Goal: Transaction & Acquisition: Purchase product/service

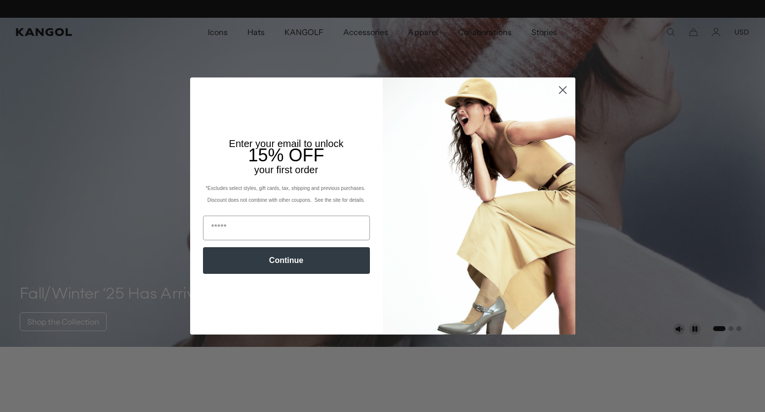
scroll to position [0, 203]
click at [562, 89] on circle "Close dialog" at bounding box center [562, 90] width 16 height 16
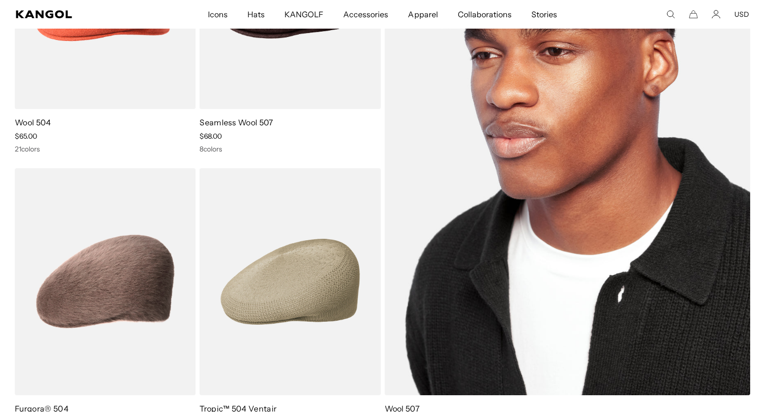
scroll to position [226, 0]
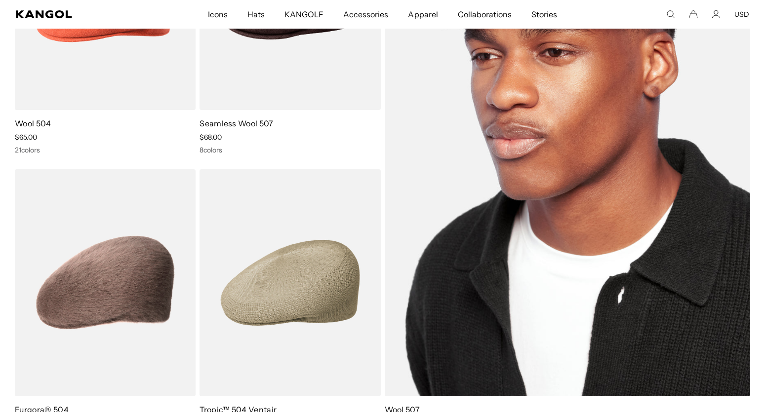
click at [606, 163] on img at bounding box center [567, 139] width 366 height 513
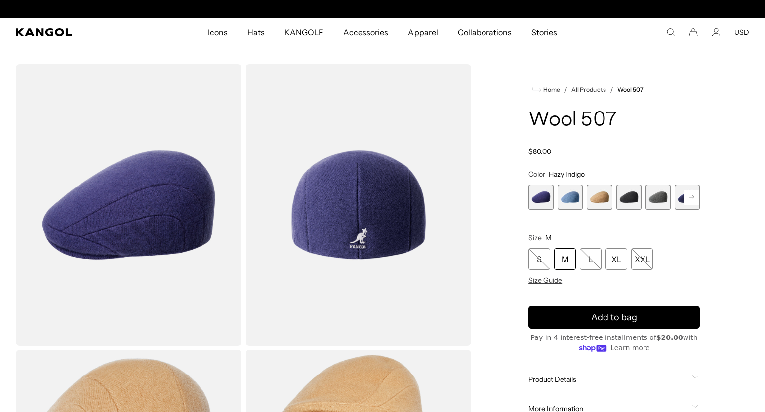
scroll to position [0, 203]
click at [574, 199] on span "2 of 7" at bounding box center [569, 197] width 25 height 25
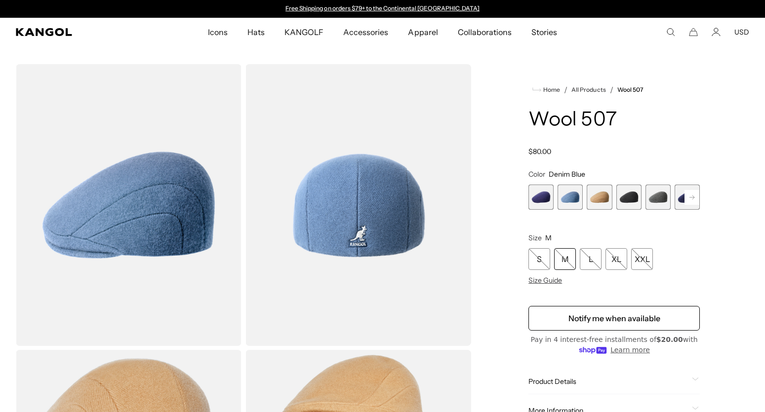
click at [625, 197] on span "4 of 7" at bounding box center [628, 197] width 25 height 25
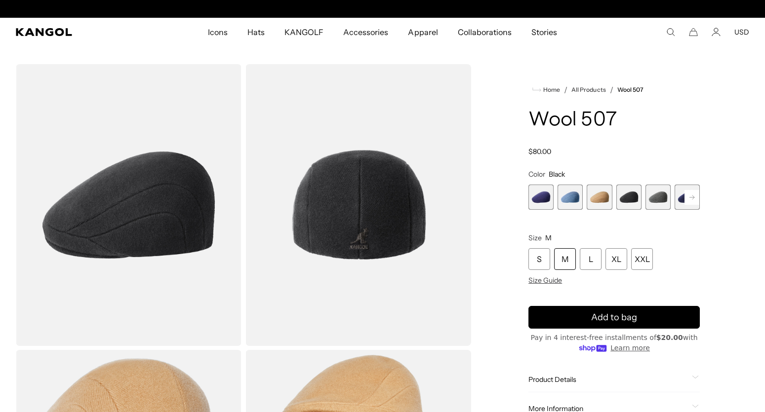
scroll to position [0, 203]
click at [654, 203] on span "5 of 7" at bounding box center [657, 197] width 25 height 25
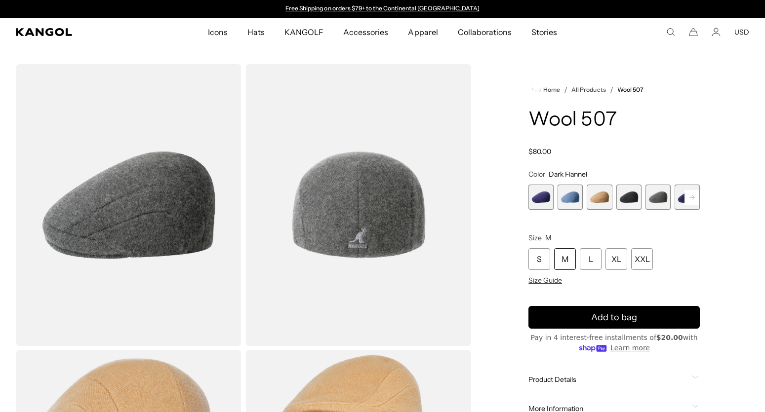
click at [688, 196] on rect at bounding box center [691, 197] width 15 height 15
click at [660, 200] on span "6 of 7" at bounding box center [657, 197] width 25 height 25
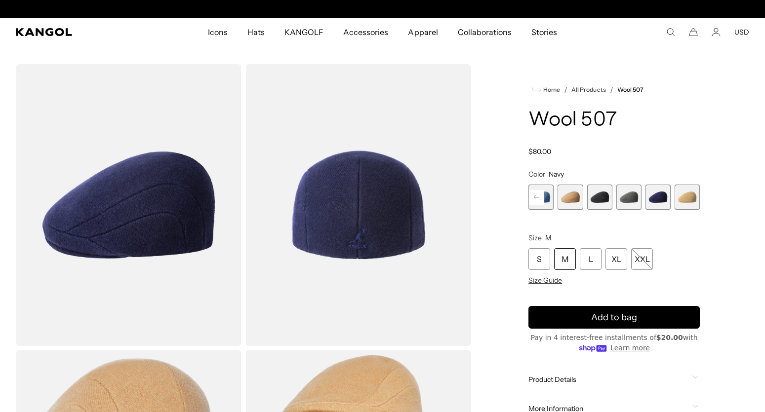
scroll to position [0, 203]
click at [686, 200] on span "7 of 7" at bounding box center [686, 197] width 25 height 25
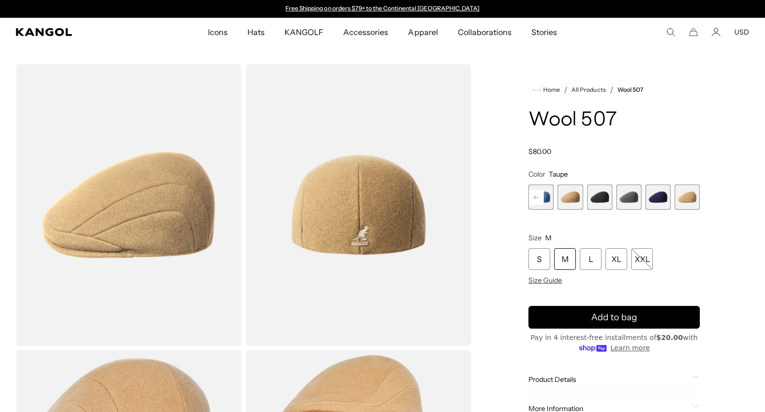
click at [566, 199] on span "3 of 7" at bounding box center [569, 197] width 25 height 25
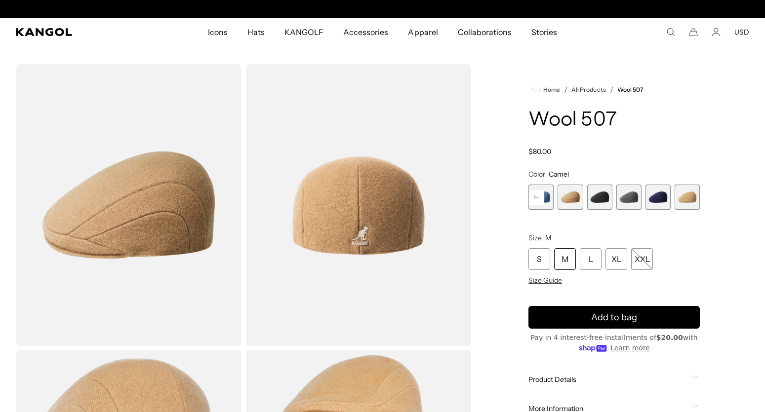
scroll to position [0, 203]
click at [688, 198] on span "7 of 7" at bounding box center [686, 197] width 25 height 25
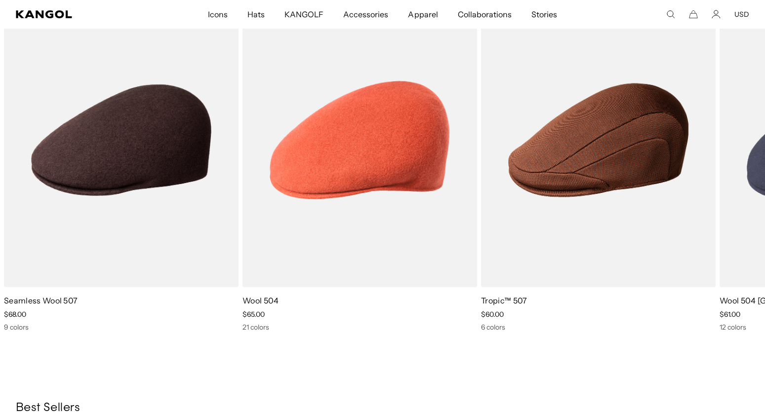
scroll to position [755, 0]
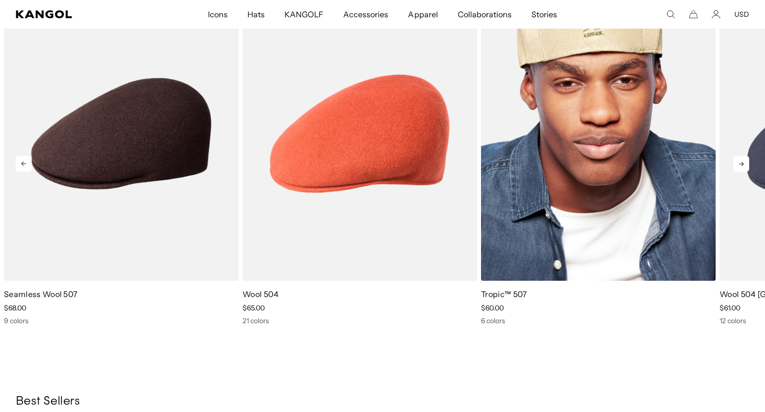
click at [544, 177] on img "3 of 5" at bounding box center [598, 134] width 234 height 294
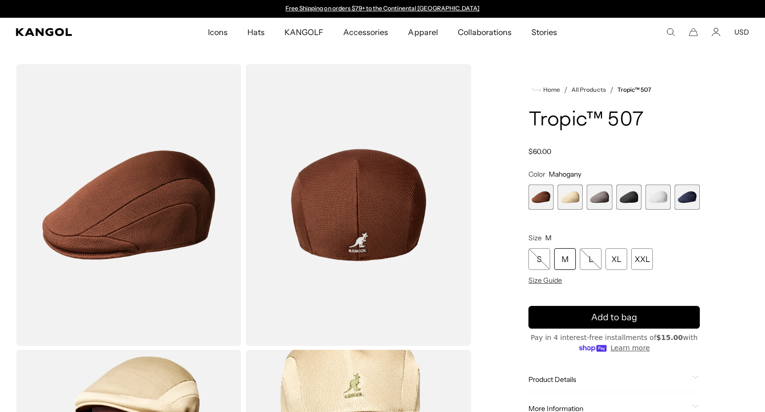
click at [597, 198] on span "3 of 6" at bounding box center [598, 197] width 25 height 25
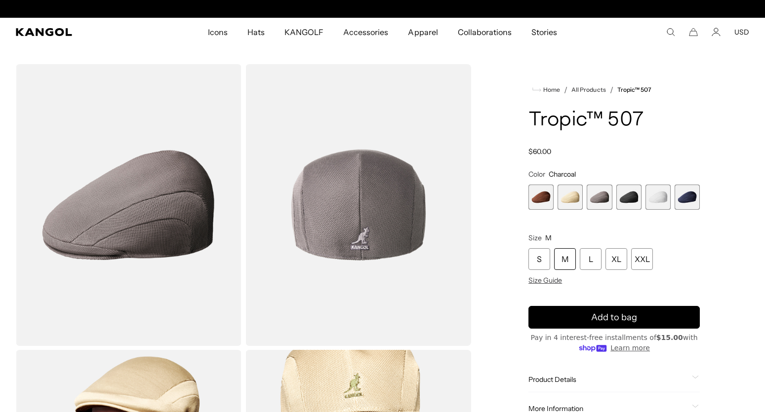
scroll to position [0, 203]
click at [692, 200] on span "6 of 6" at bounding box center [686, 197] width 25 height 25
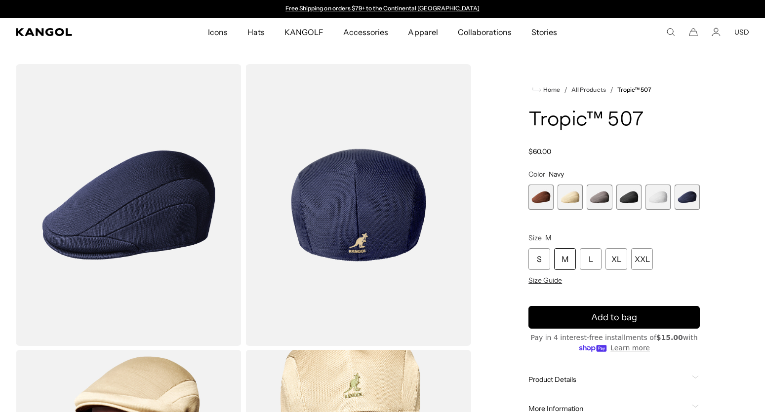
click at [656, 202] on span "5 of 6" at bounding box center [657, 197] width 25 height 25
click at [595, 200] on span "3 of 6" at bounding box center [598, 197] width 25 height 25
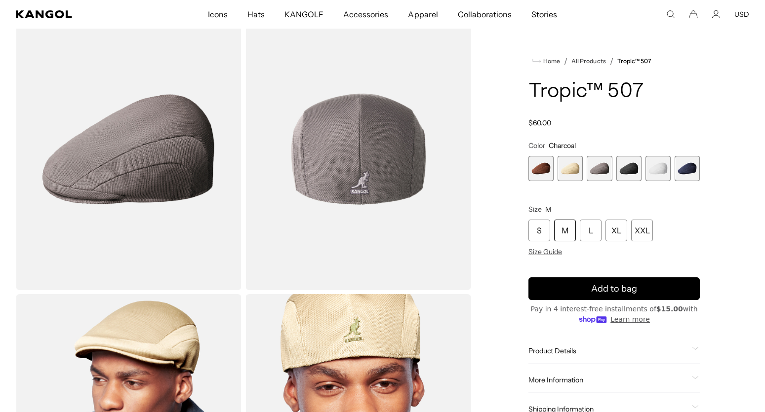
scroll to position [0, 203]
